Goal: Information Seeking & Learning: Learn about a topic

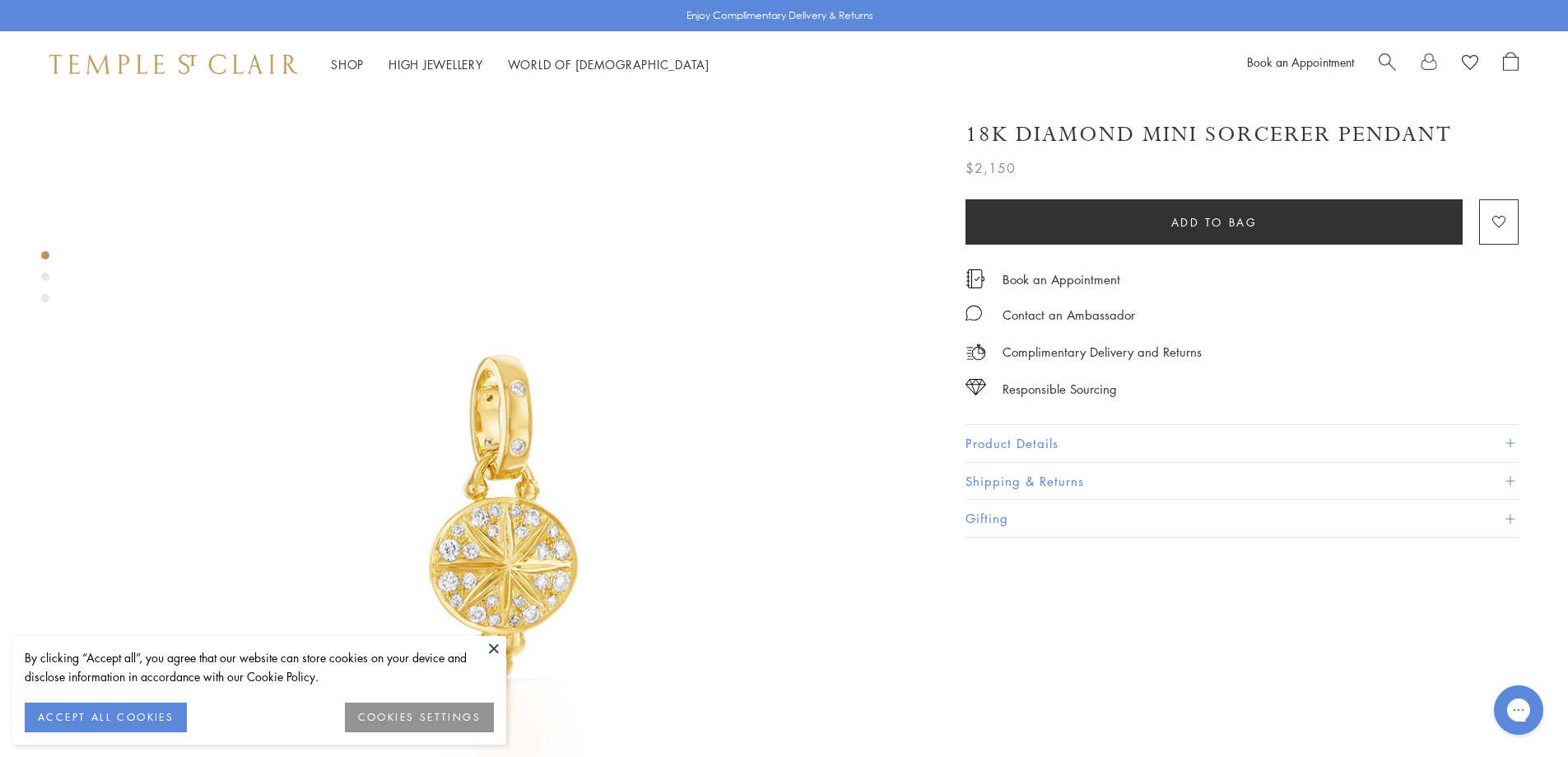
click at [1032, 429] on button "Product Details" at bounding box center [1242, 443] width 554 height 37
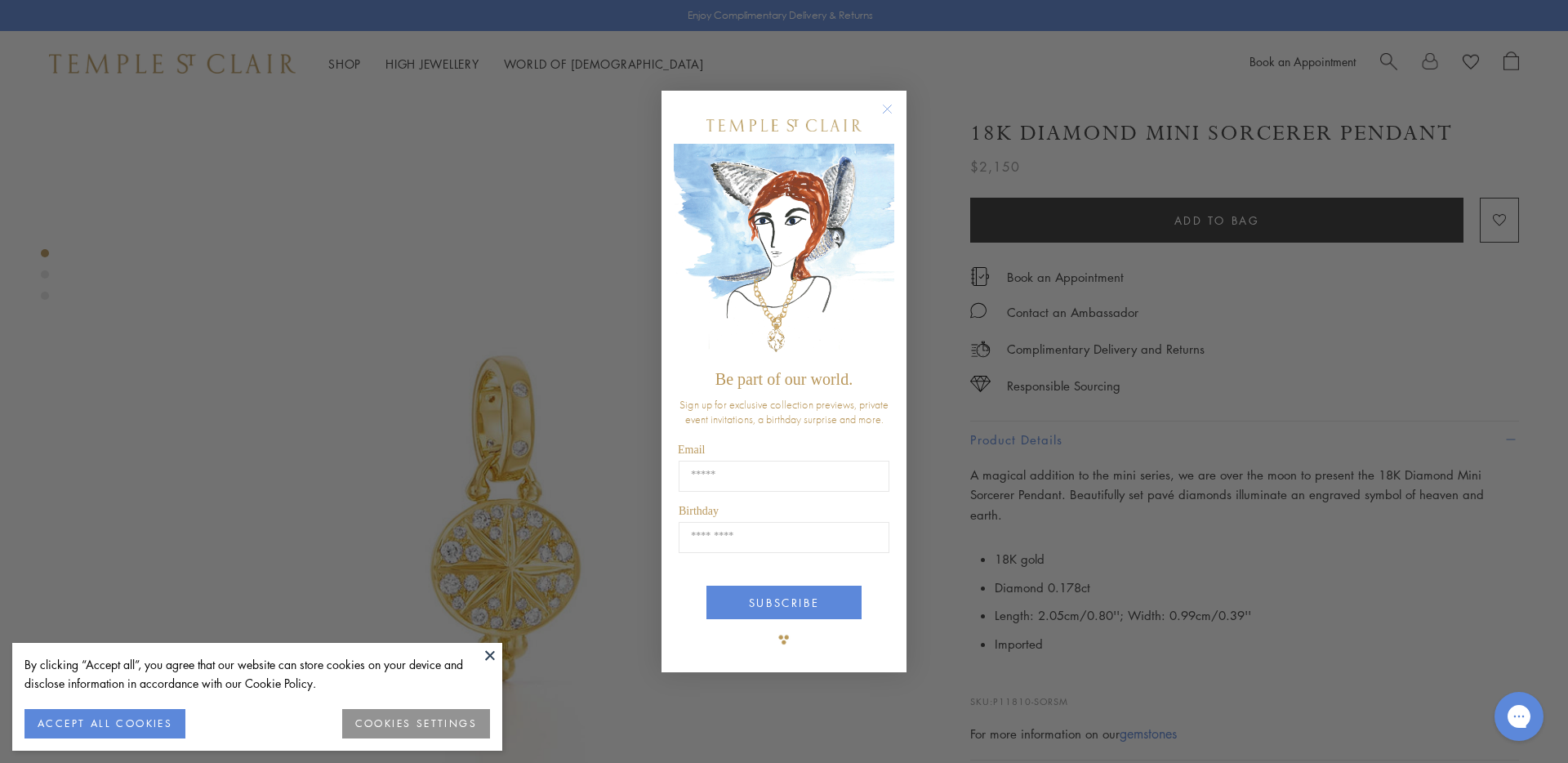
click at [890, 100] on circle "Close dialog" at bounding box center [887, 109] width 19 height 19
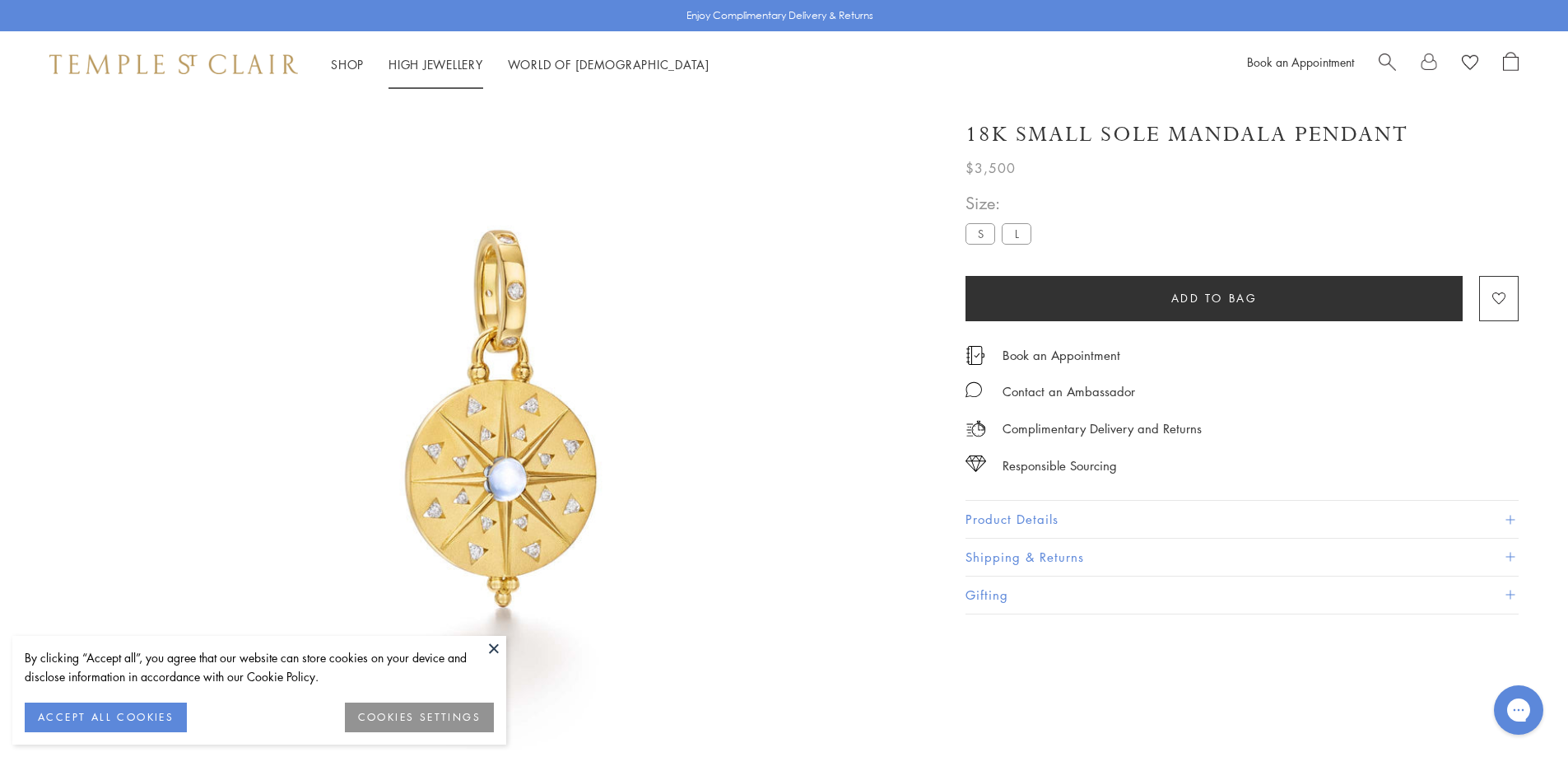
scroll to position [97, 0]
click at [1036, 515] on button "Product Details" at bounding box center [1242, 519] width 554 height 37
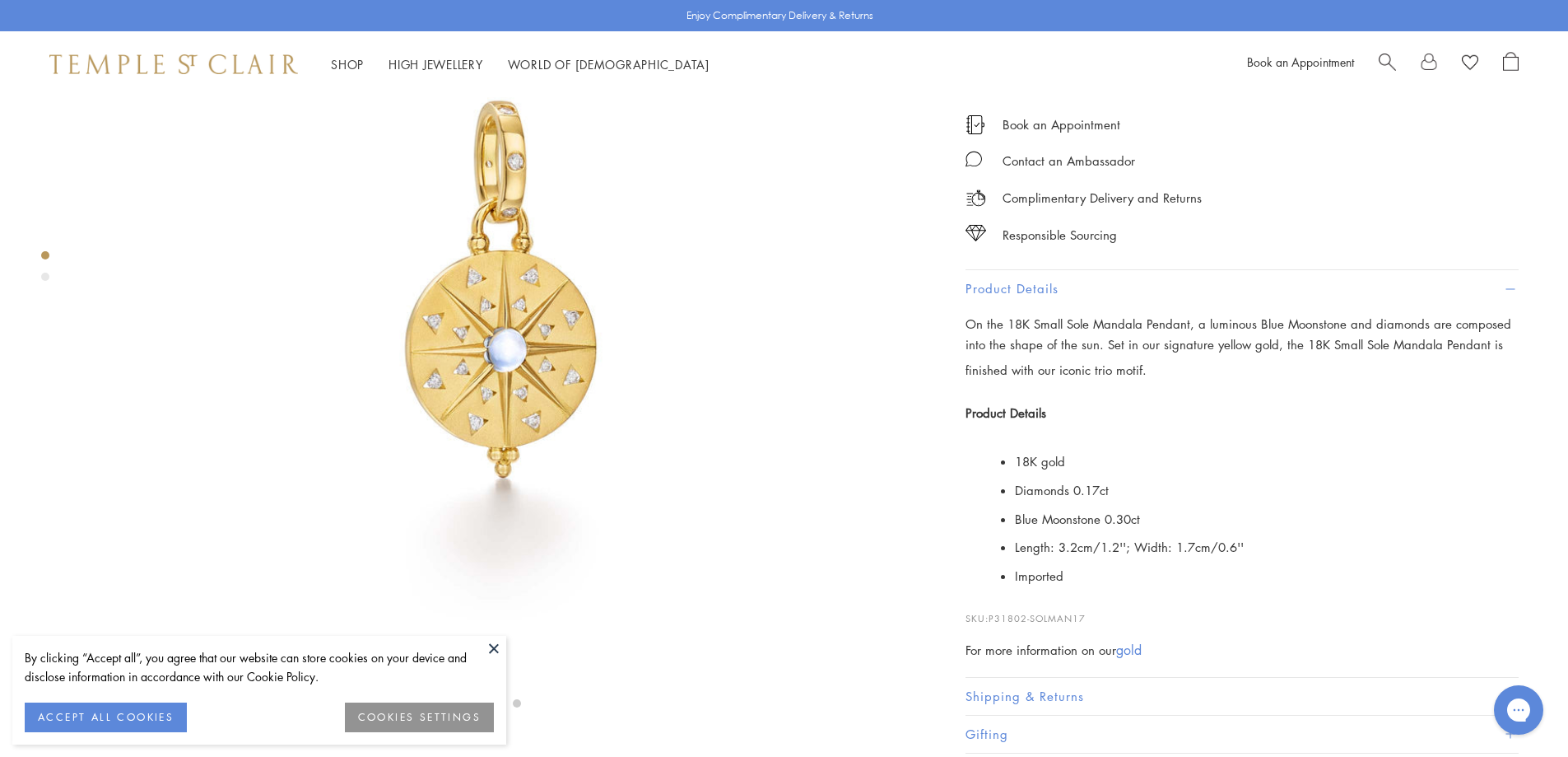
scroll to position [293, 0]
